Goal: Transaction & Acquisition: Purchase product/service

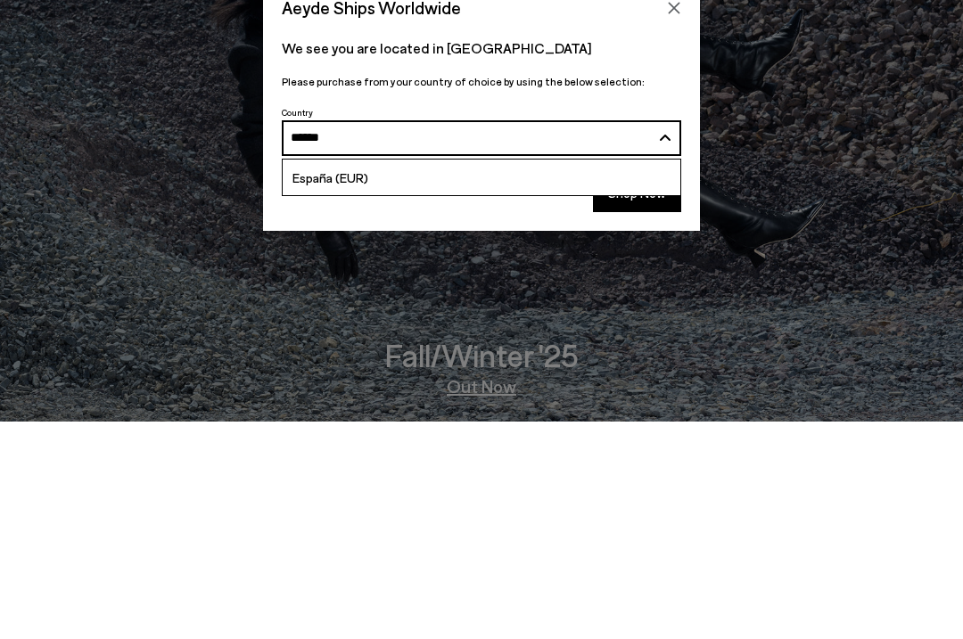
type input "******"
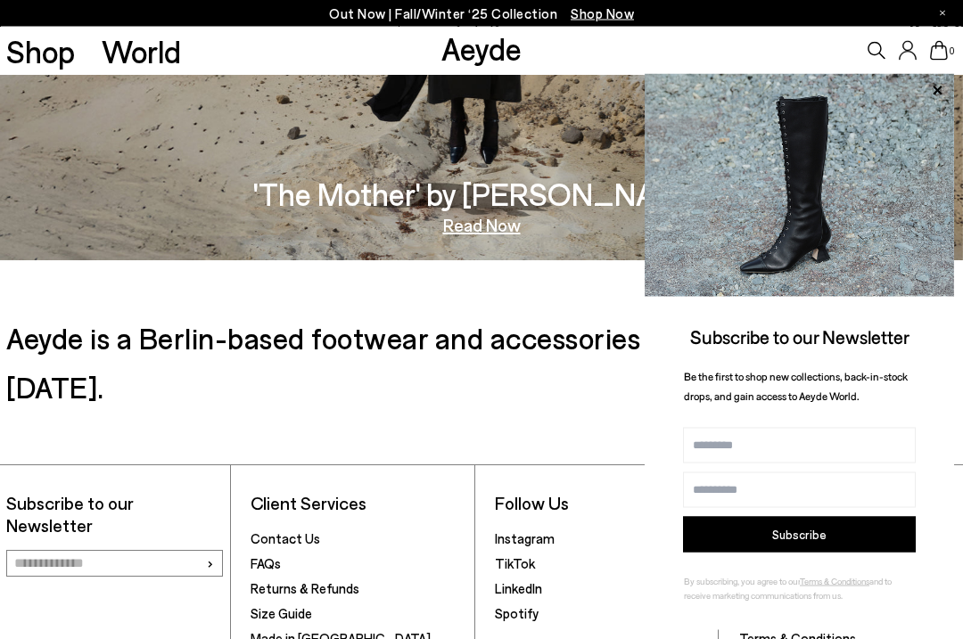
scroll to position [2489, 0]
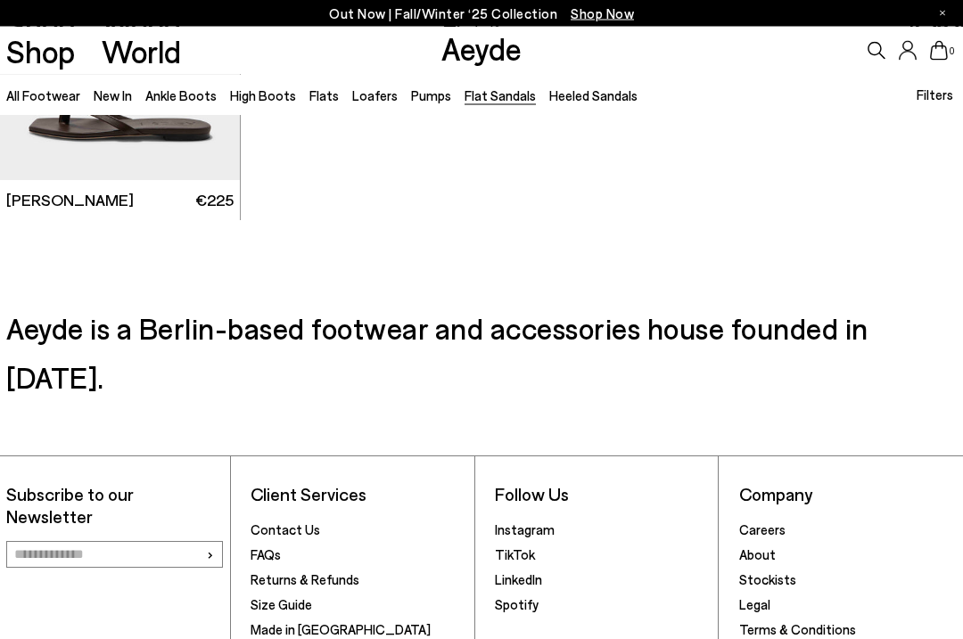
scroll to position [2288, 0]
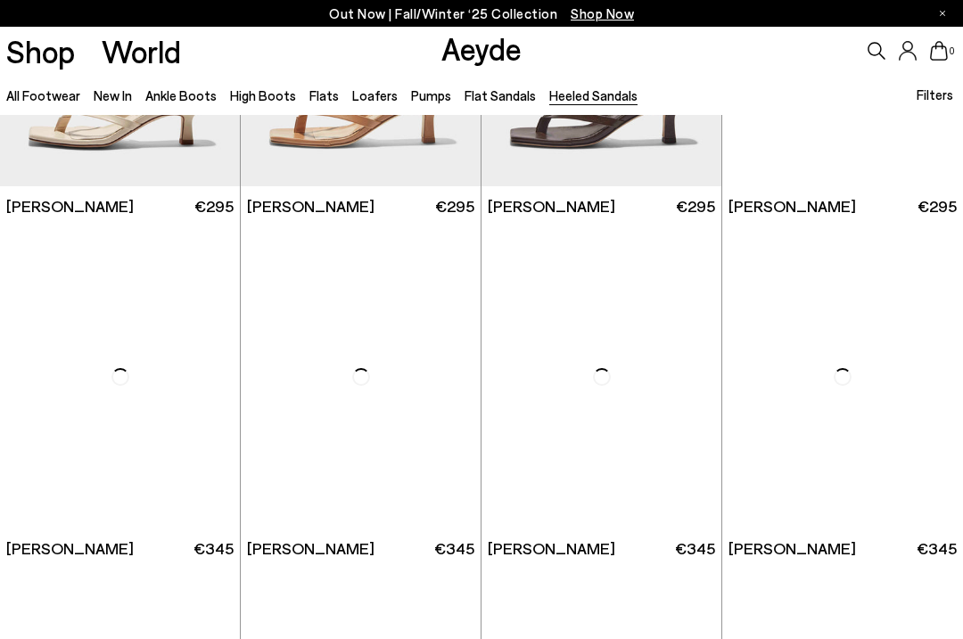
scroll to position [1297, 0]
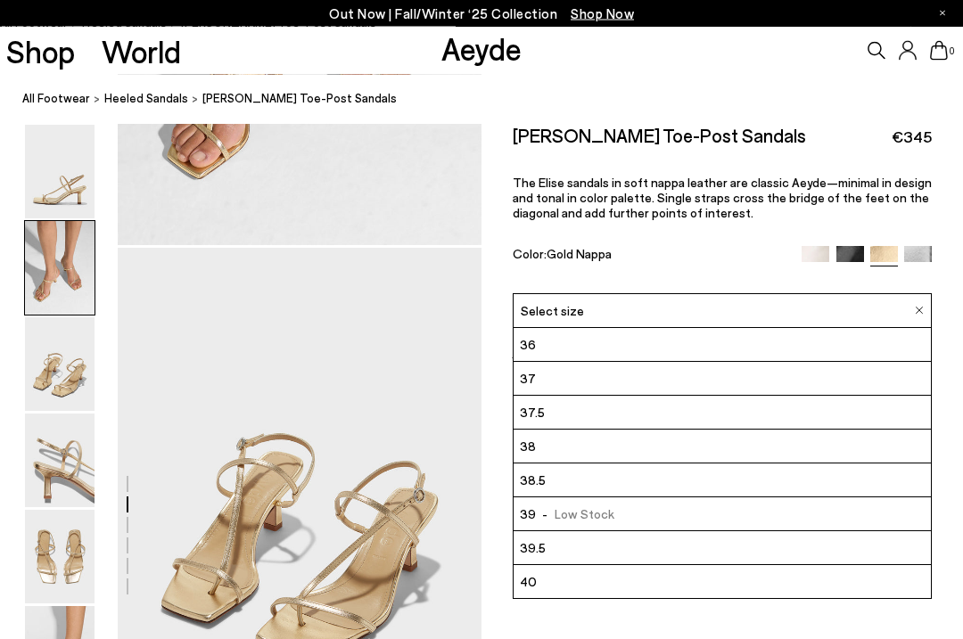
scroll to position [851, 0]
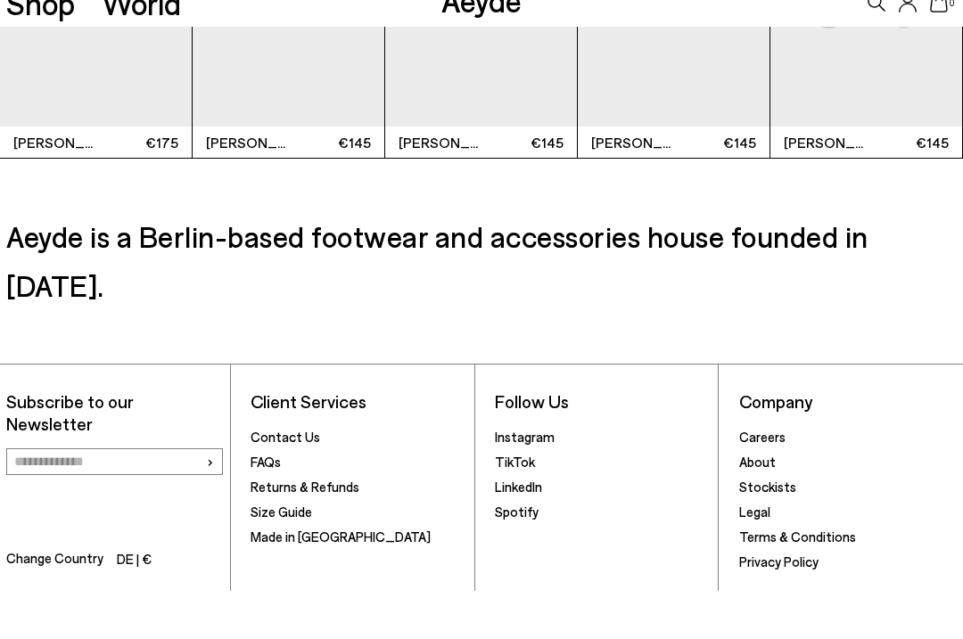
scroll to position [3719, 0]
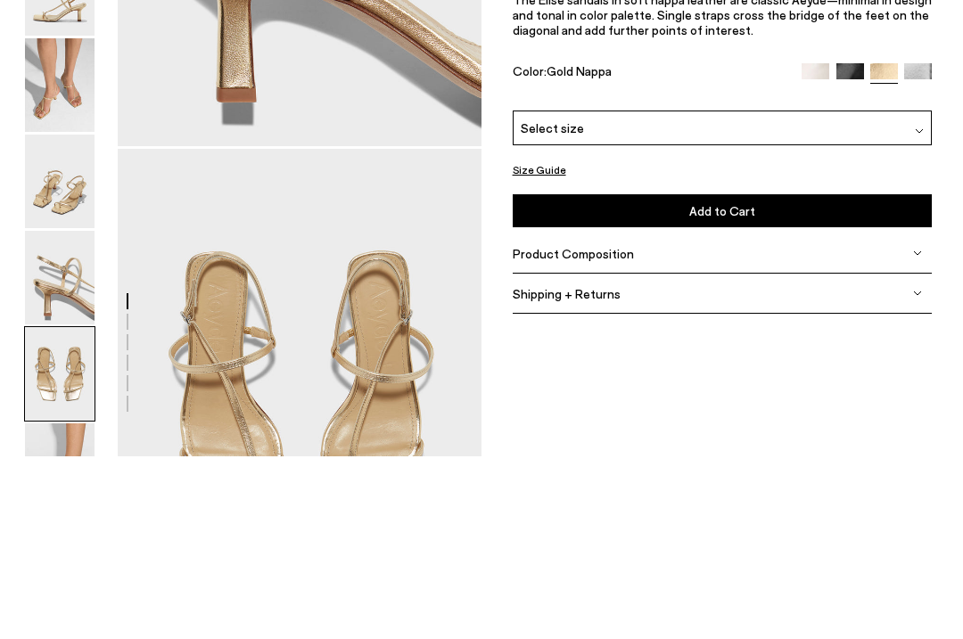
scroll to position [1926, 0]
